Goal: Task Accomplishment & Management: Manage account settings

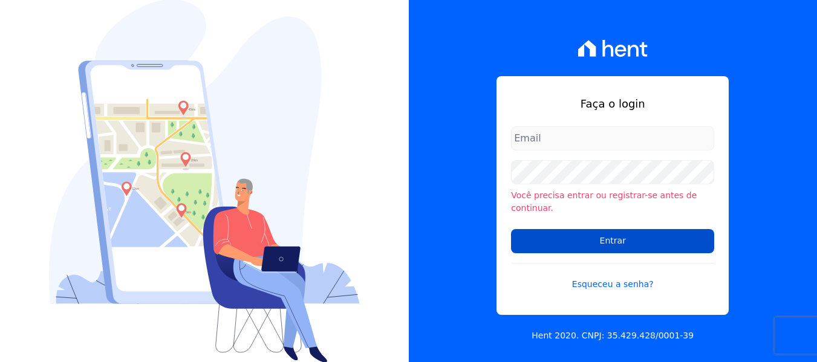
type input "[PERSON_NAME][EMAIL_ADDRESS][DOMAIN_NAME]"
click at [573, 239] on input "Entrar" at bounding box center [612, 241] width 203 height 24
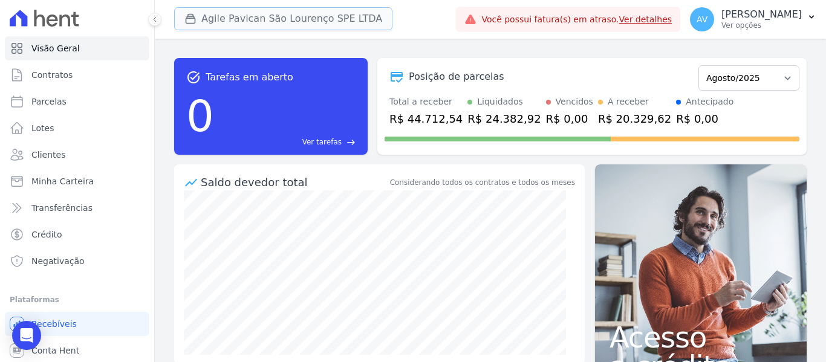
click at [276, 17] on button "Agile Pavican São Lourenço SPE LTDA" at bounding box center [283, 18] width 218 height 23
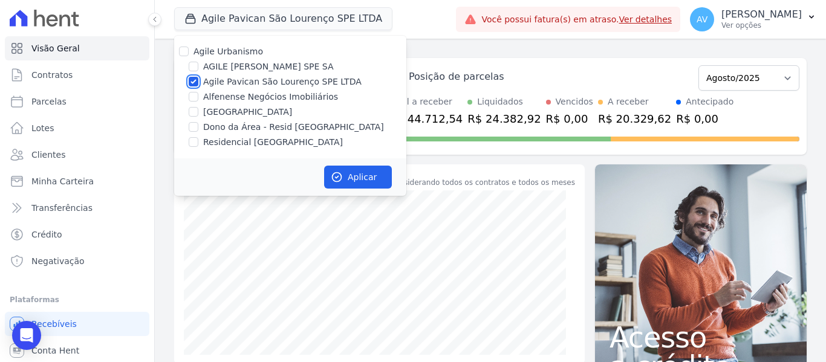
click at [193, 83] on input "Agile Pavican São Lourenço SPE LTDA" at bounding box center [194, 82] width 10 height 10
checkbox input "false"
click at [194, 128] on input "Dono da Área - Resid [GEOGRAPHIC_DATA]" at bounding box center [194, 127] width 10 height 10
checkbox input "true"
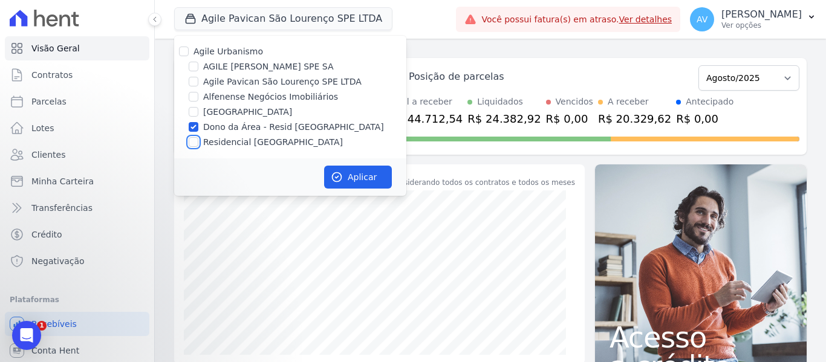
click at [195, 143] on input "Residencial [GEOGRAPHIC_DATA]" at bounding box center [194, 142] width 10 height 10
checkbox input "true"
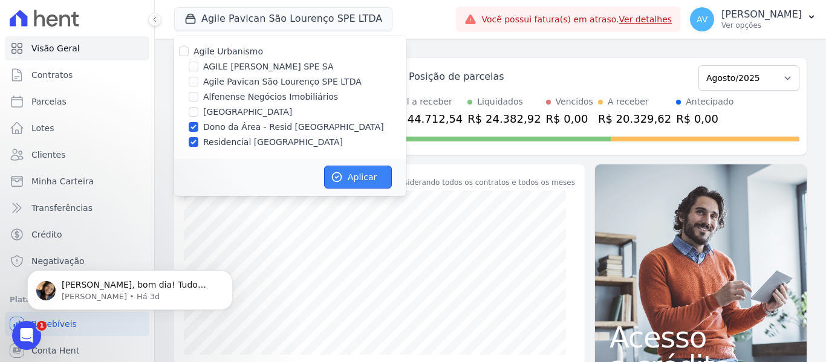
click at [354, 180] on button "Aplicar" at bounding box center [358, 177] width 68 height 23
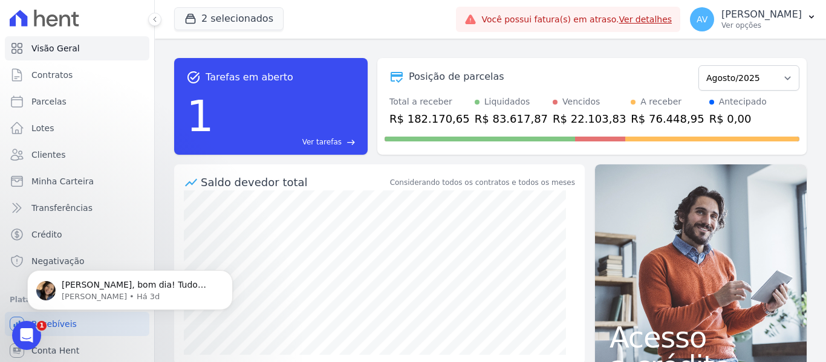
click at [24, 331] on icon "Abertura do Messenger da Intercom" at bounding box center [27, 336] width 20 height 20
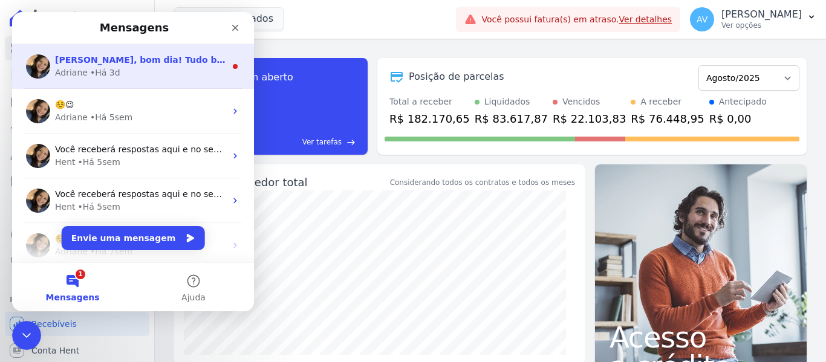
click at [106, 72] on div "• Há 3d" at bounding box center [105, 72] width 30 height 13
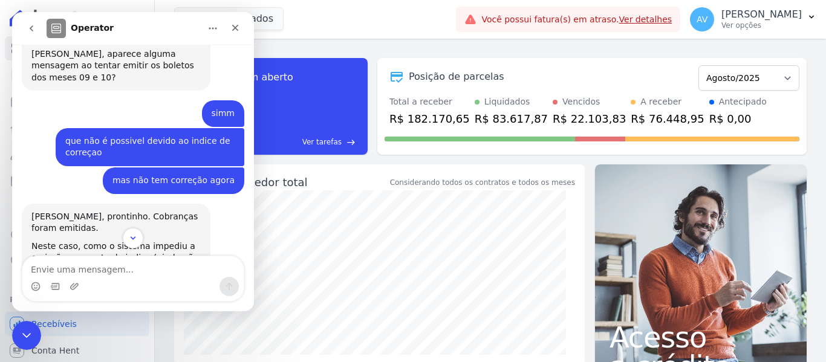
scroll to position [1611, 0]
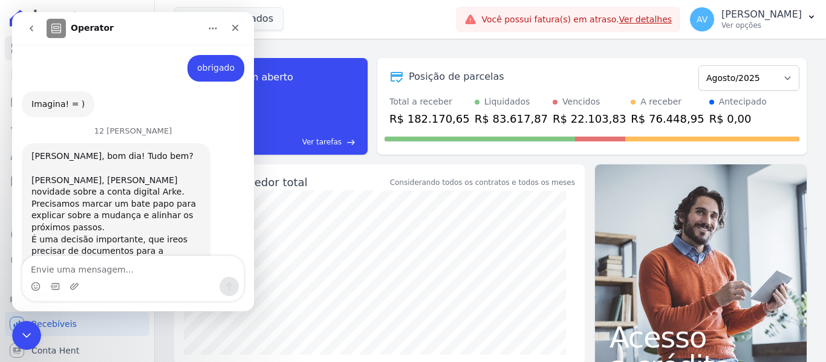
click at [25, 326] on div "Encerramento do Messenger da Intercom" at bounding box center [26, 335] width 29 height 29
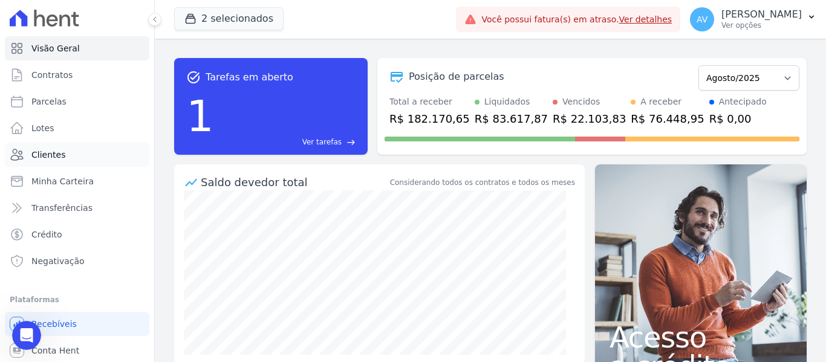
click at [72, 157] on link "Clientes" at bounding box center [77, 155] width 144 height 24
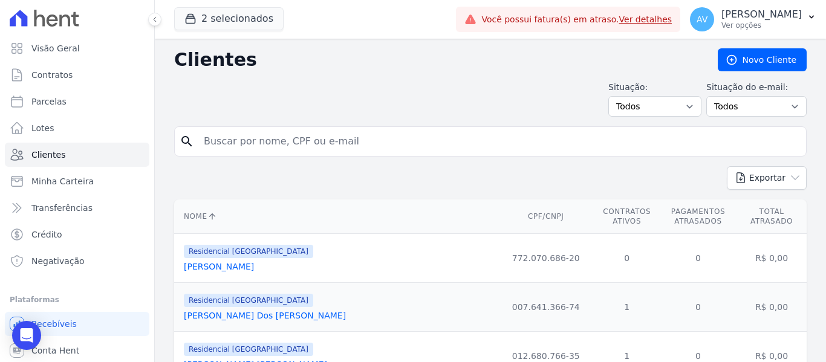
click at [262, 136] on input "search" at bounding box center [498, 141] width 604 height 24
type input "[PERSON_NAME]"
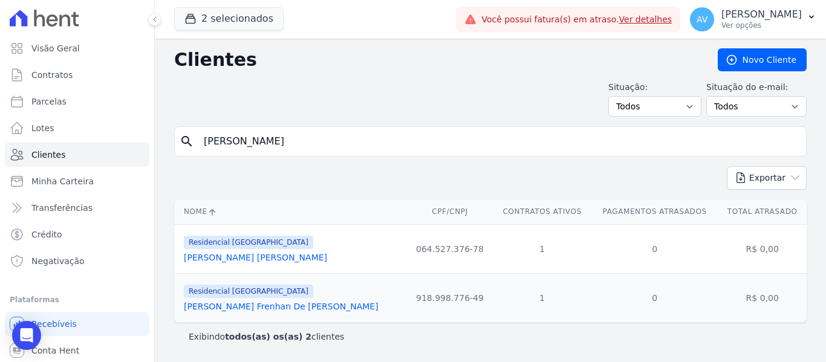
drag, startPoint x: 234, startPoint y: 138, endPoint x: 213, endPoint y: 141, distance: 21.5
click at [213, 141] on input "[PERSON_NAME]" at bounding box center [498, 141] width 604 height 24
type input "[PERSON_NAME]"
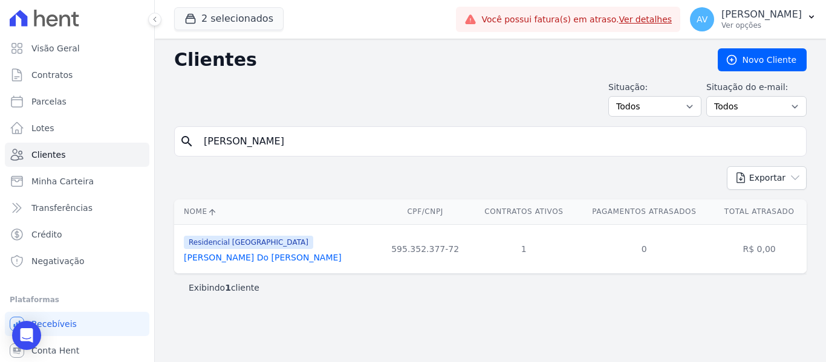
click at [218, 260] on link "[PERSON_NAME] Do [PERSON_NAME]" at bounding box center [263, 258] width 158 height 10
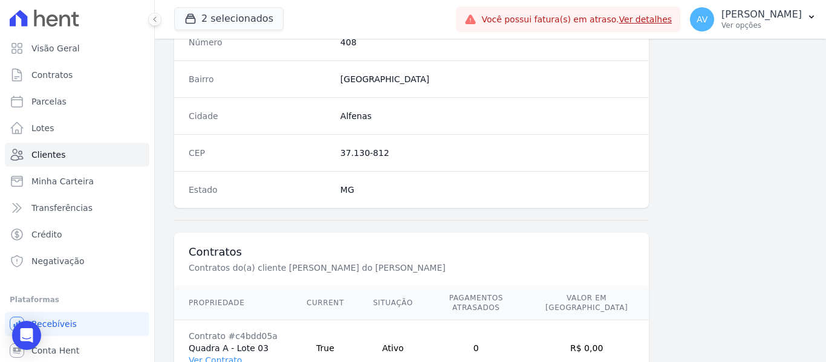
scroll to position [769, 0]
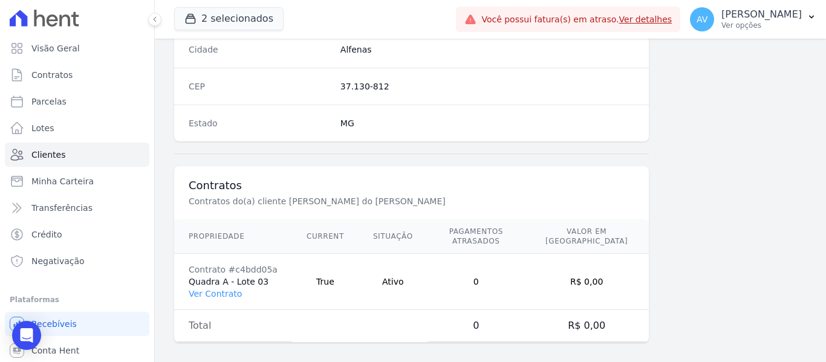
click at [215, 290] on td "Contrato #c4bdd05a Quadra A - Lote 03 Ver Contrato" at bounding box center [233, 282] width 118 height 56
click at [215, 289] on link "Ver Contrato" at bounding box center [215, 294] width 53 height 10
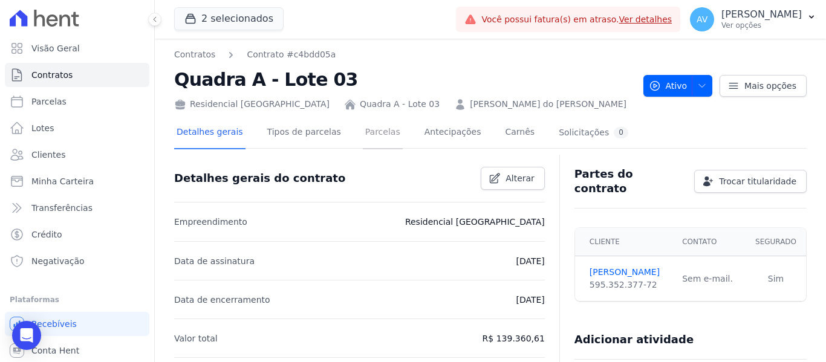
click at [368, 135] on link "Parcelas" at bounding box center [383, 133] width 40 height 32
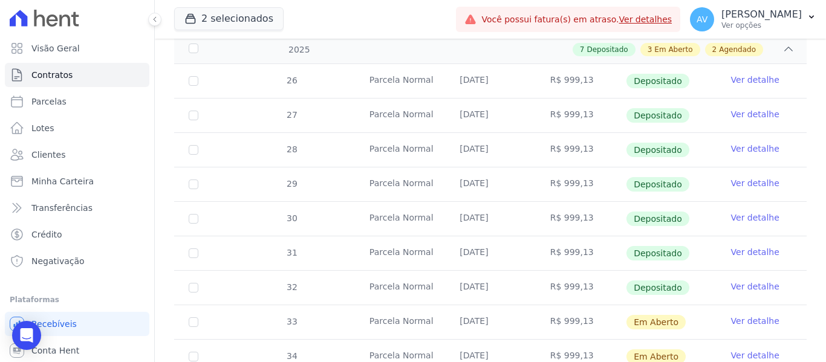
scroll to position [302, 0]
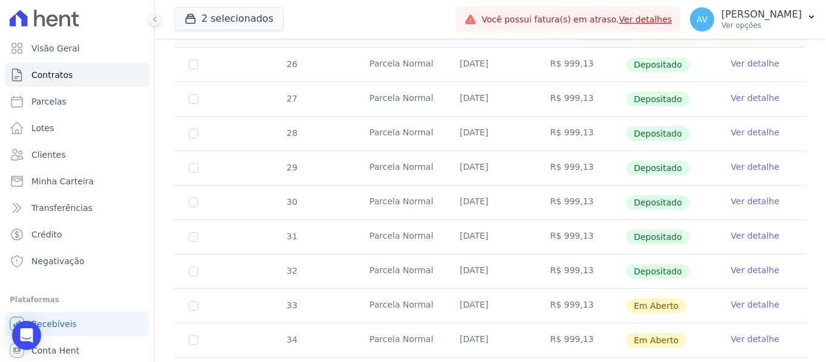
click at [737, 299] on link "Ver detalhe" at bounding box center [755, 305] width 48 height 12
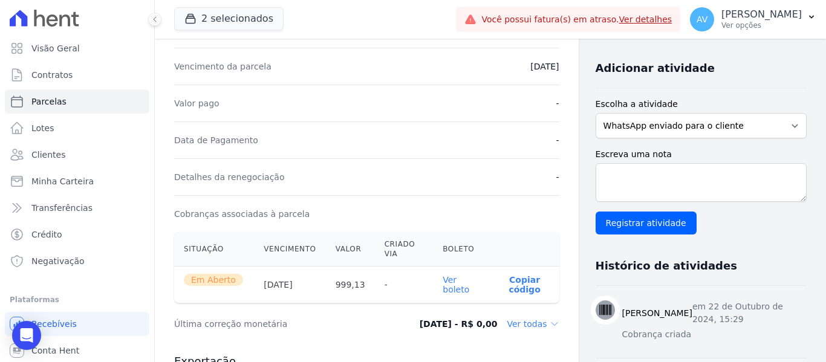
scroll to position [363, 0]
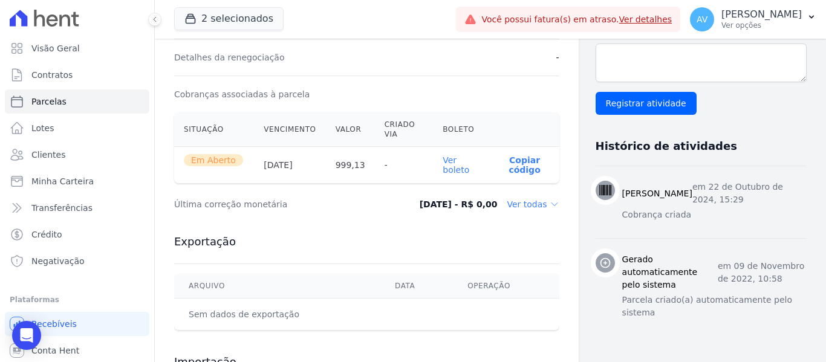
click at [453, 163] on th "Ver boleto" at bounding box center [461, 165] width 57 height 37
click at [446, 166] on link "Ver boleto" at bounding box center [455, 164] width 27 height 19
